Goal: Find contact information: Find contact information

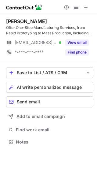
scroll to position [138, 97]
click at [89, 9] on button at bounding box center [85, 7] width 7 height 7
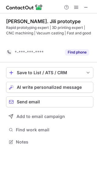
scroll to position [128, 97]
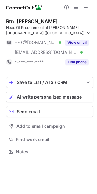
scroll to position [147, 97]
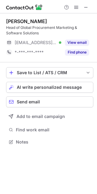
scroll to position [138, 97]
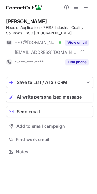
scroll to position [147, 97]
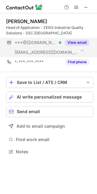
click at [74, 44] on button "View email" at bounding box center [77, 43] width 24 height 6
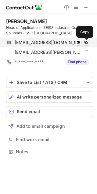
click at [86, 44] on span at bounding box center [85, 42] width 5 height 5
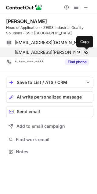
click at [87, 51] on span at bounding box center [85, 52] width 5 height 5
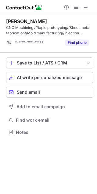
scroll to position [128, 97]
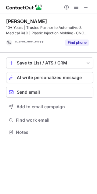
scroll to position [128, 97]
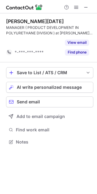
scroll to position [128, 97]
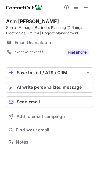
scroll to position [138, 97]
